Goal: Navigation & Orientation: Find specific page/section

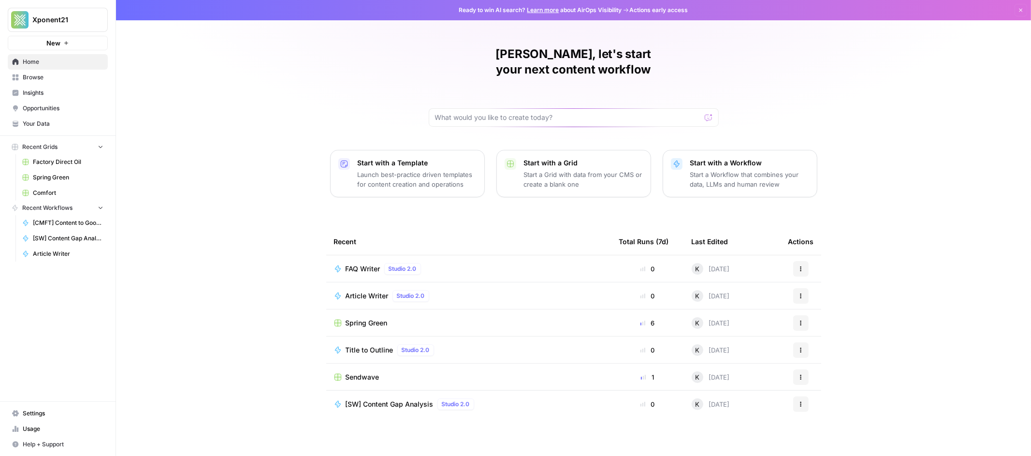
click at [32, 79] on span "Browse" at bounding box center [63, 77] width 81 height 9
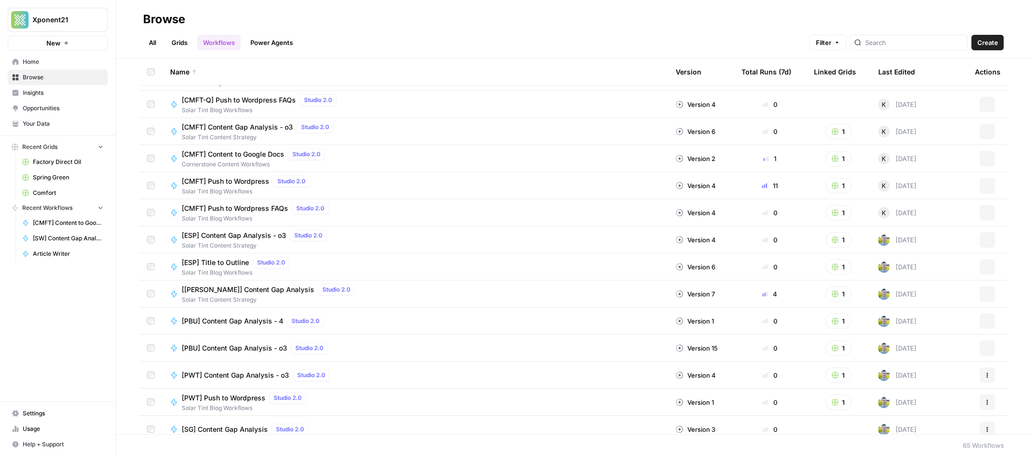
scroll to position [22, 0]
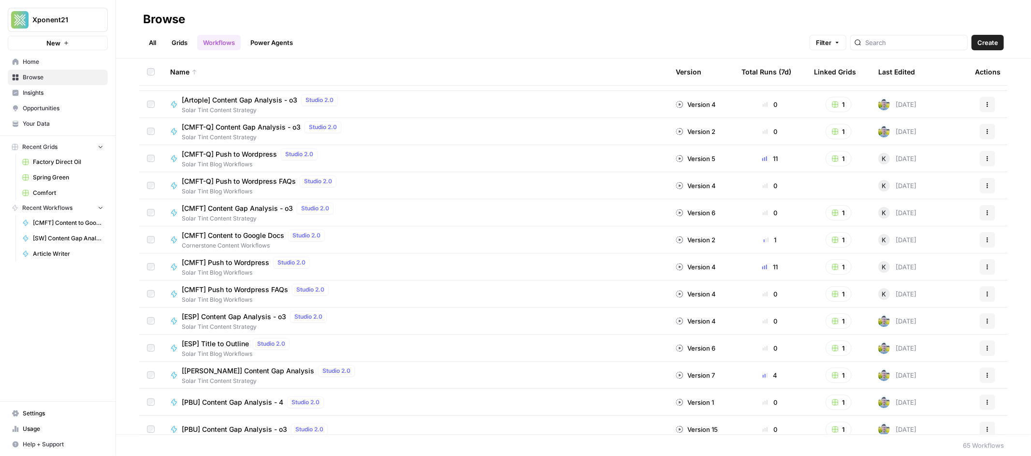
click at [191, 44] on link "Grids" at bounding box center [180, 42] width 28 height 15
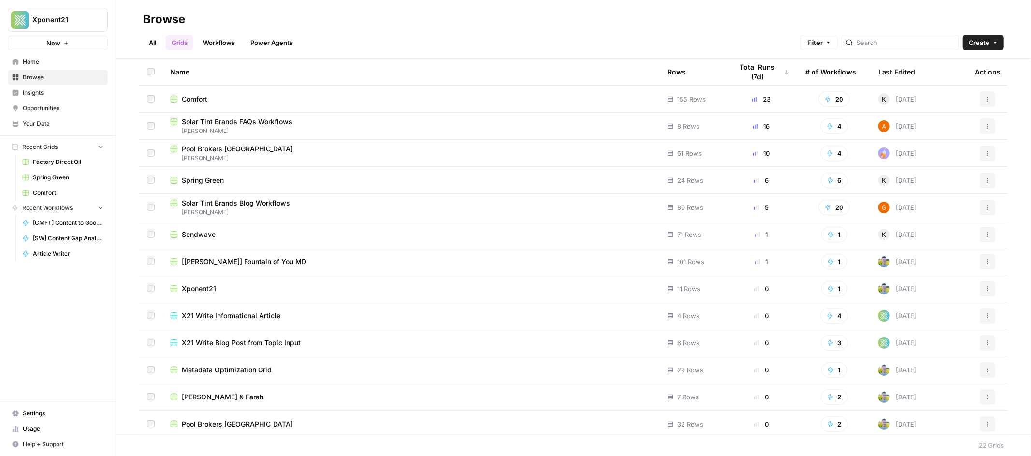
click at [188, 231] on span "Sendwave" at bounding box center [199, 235] width 34 height 10
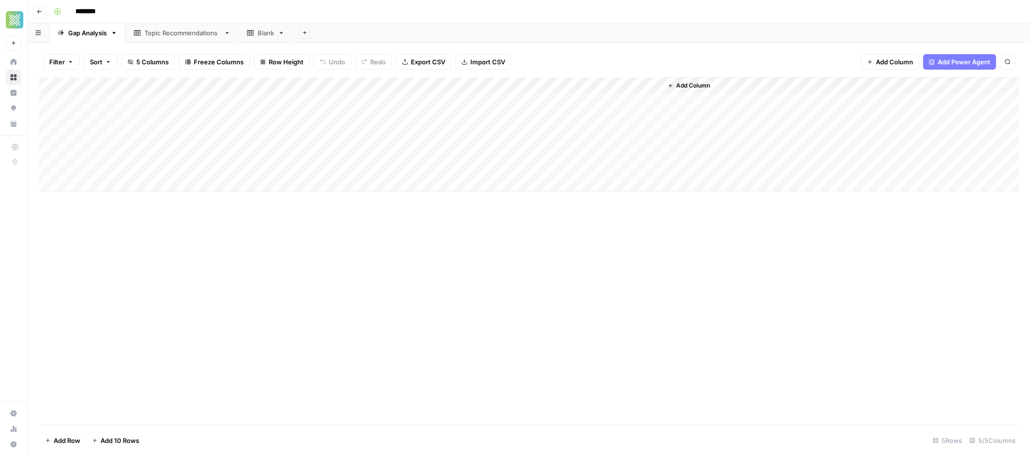
click at [188, 35] on div "Topic Recommendations" at bounding box center [182, 33] width 75 height 10
